Goal: Use online tool/utility: Utilize a website feature to perform a specific function

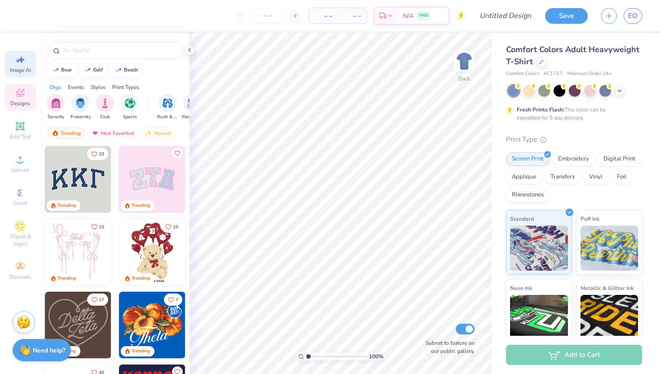
click at [27, 62] on div "Image AI" at bounding box center [19, 64] width 31 height 27
select select "4"
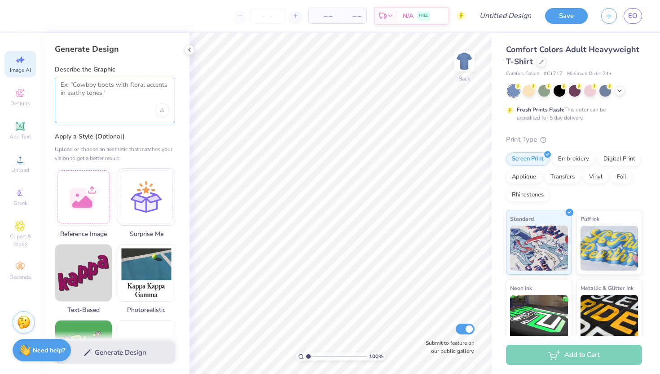
click at [87, 98] on textarea at bounding box center [115, 92] width 109 height 22
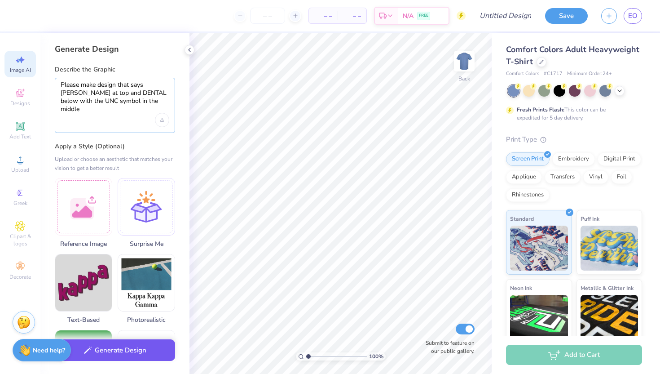
type textarea "Please make design that says CAROLINA at top and DENTAL below with the UNC symb…"
click at [133, 348] on button "Generate Design" at bounding box center [115, 350] width 120 height 22
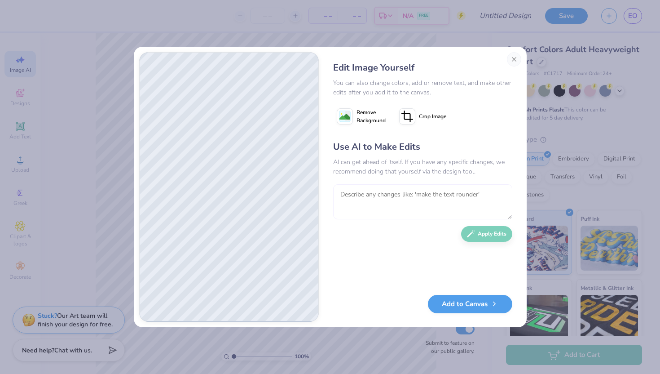
click at [356, 201] on textarea at bounding box center [422, 201] width 179 height 35
type textarea "Make the top text straight and not curved. Also make it larger. Make the center…"
click at [471, 238] on button "Apply Edits" at bounding box center [486, 232] width 51 height 16
